Goal: Find specific fact: Find specific fact

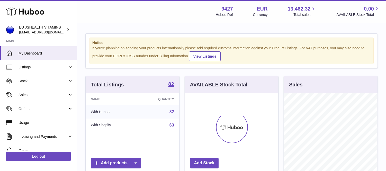
scroll to position [80, 93]
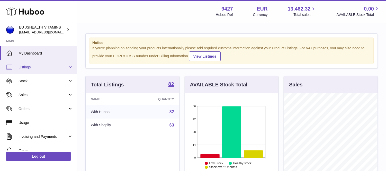
click at [48, 67] on span "Listings" at bounding box center [43, 67] width 49 height 5
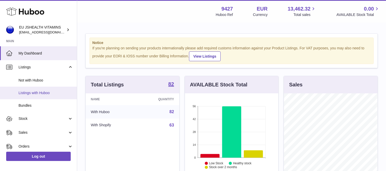
click at [48, 93] on span "Listings with Huboo" at bounding box center [46, 93] width 55 height 5
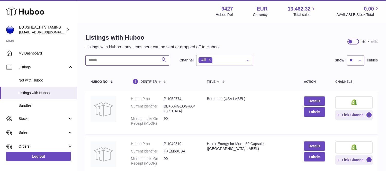
click at [109, 55] on input "text" at bounding box center [127, 60] width 84 height 10
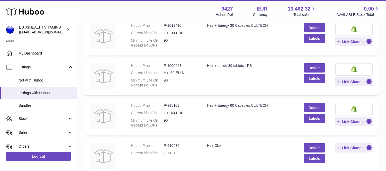
scroll to position [200, 0]
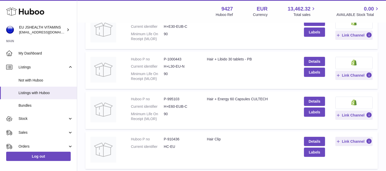
type input "****"
drag, startPoint x: 168, startPoint y: 98, endPoint x: 179, endPoint y: 98, distance: 11.6
click at [179, 98] on dd "P-995103" at bounding box center [180, 99] width 33 height 5
copy dd "995103"
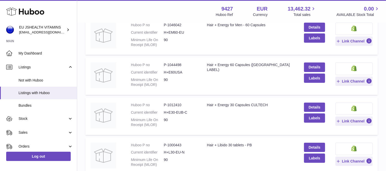
scroll to position [114, 0]
drag, startPoint x: 167, startPoint y: 104, endPoint x: 180, endPoint y: 105, distance: 13.7
click at [180, 105] on dd "P-1012410" at bounding box center [180, 104] width 33 height 5
copy dd "1012410"
